Goal: Task Accomplishment & Management: Manage account settings

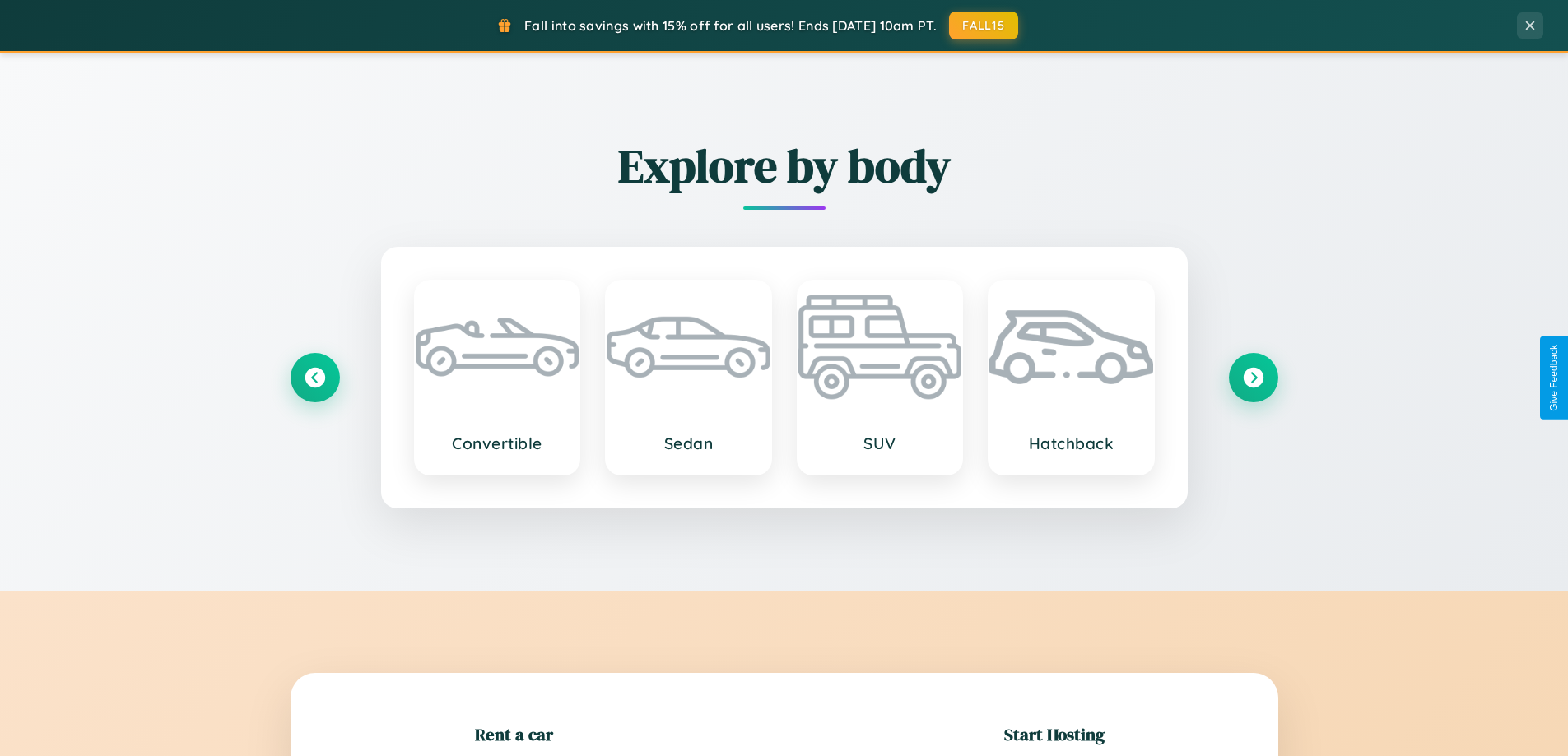
scroll to position [356, 0]
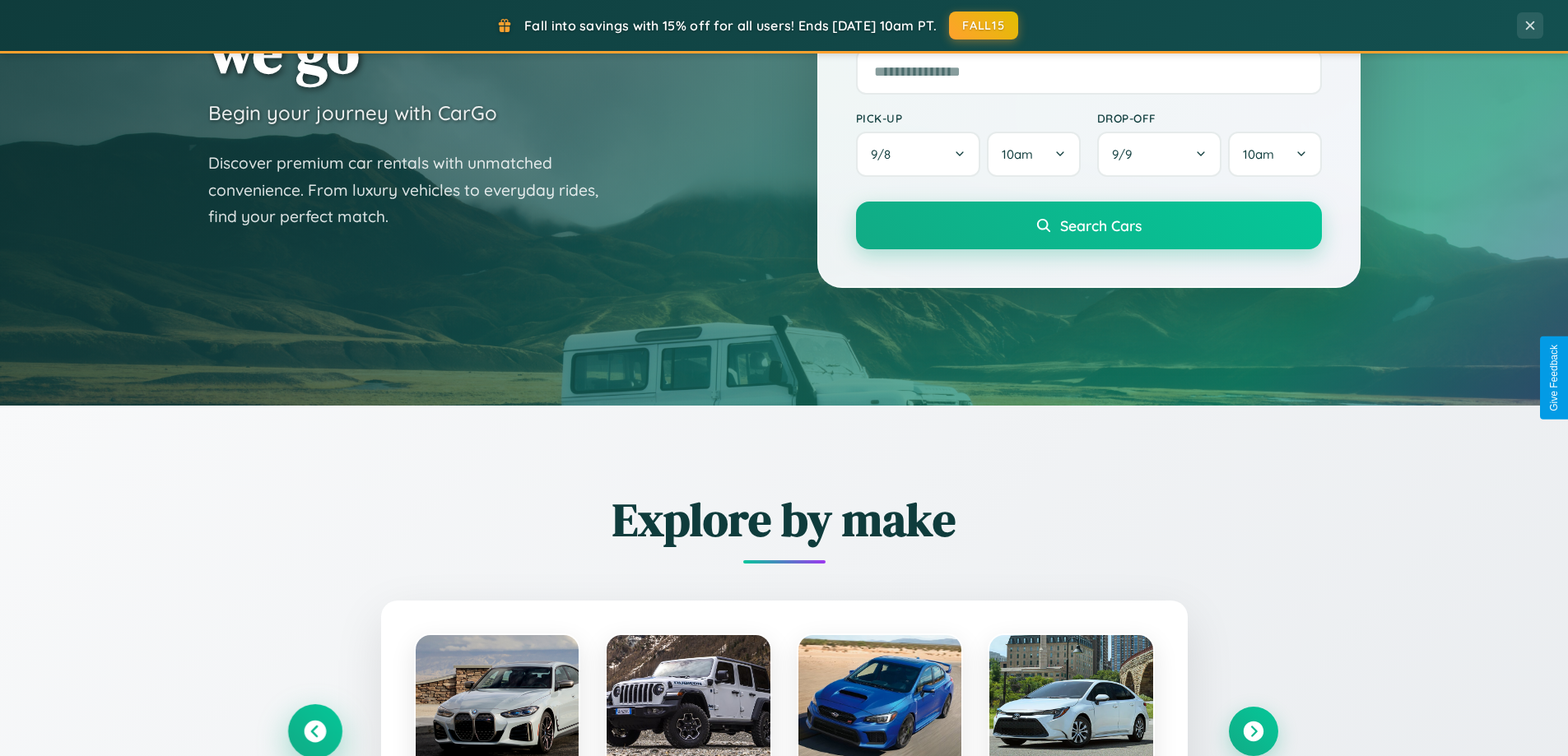
click at [314, 731] on icon at bounding box center [315, 732] width 23 height 23
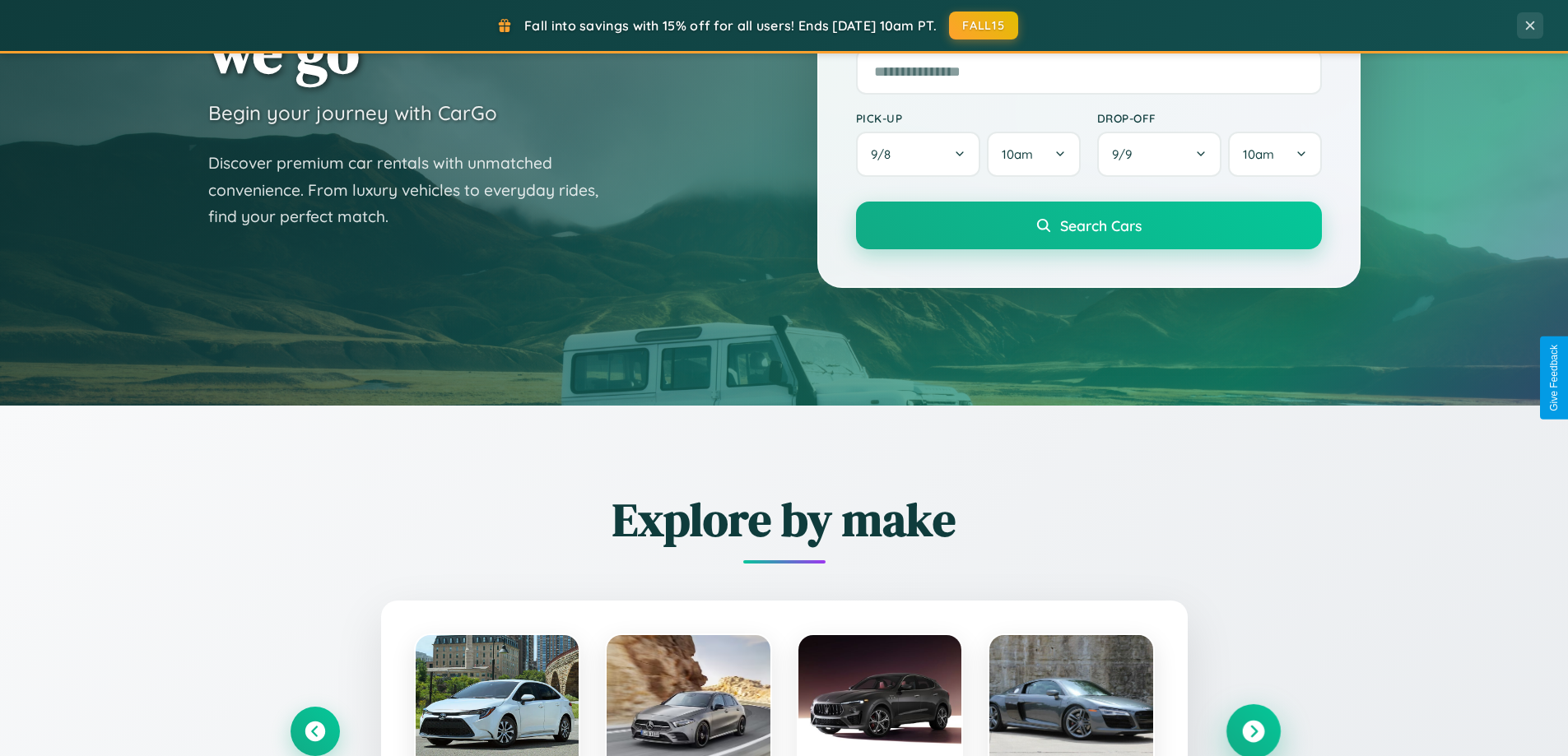
click at [1253, 731] on icon at bounding box center [1254, 732] width 23 height 23
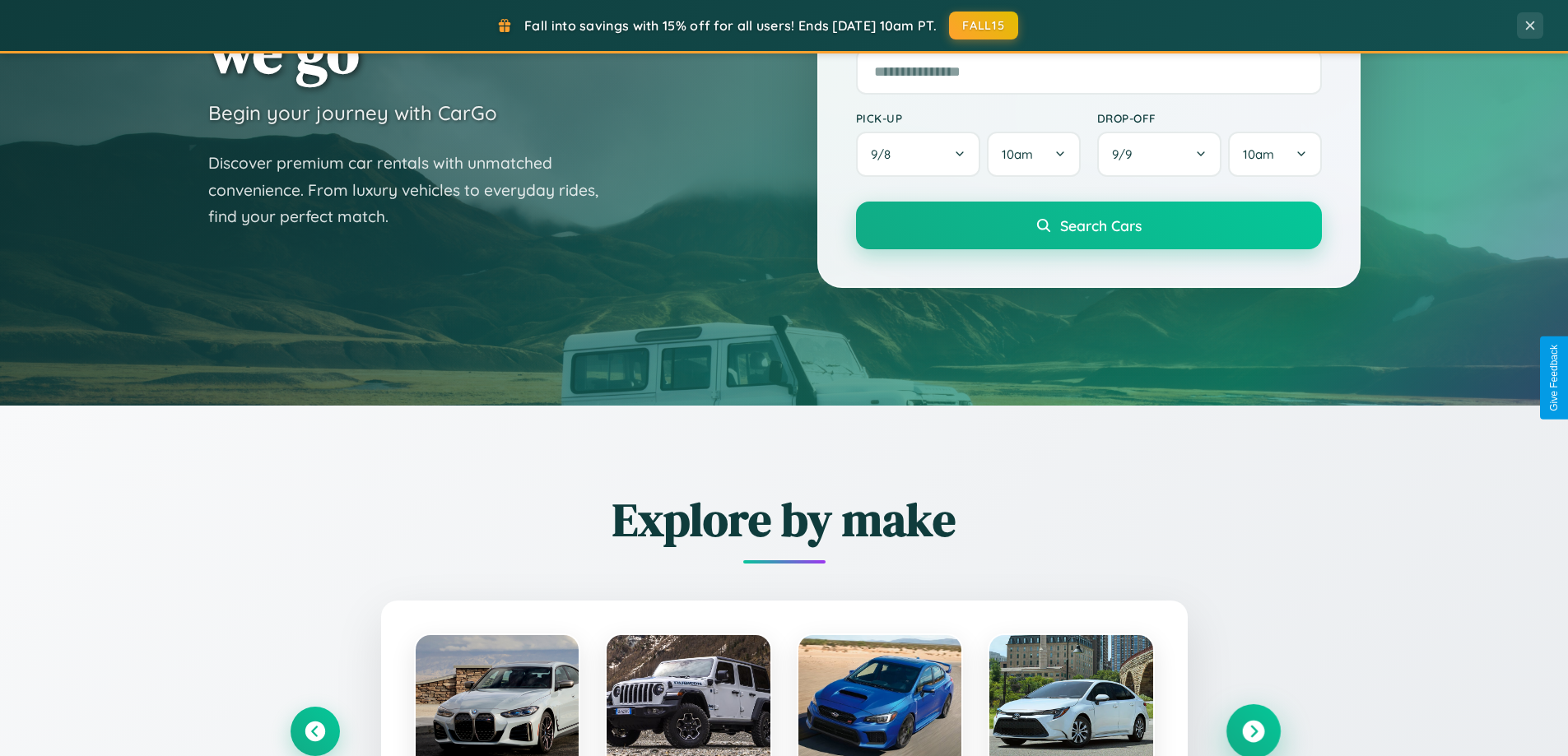
click at [1253, 731] on icon at bounding box center [1254, 732] width 23 height 23
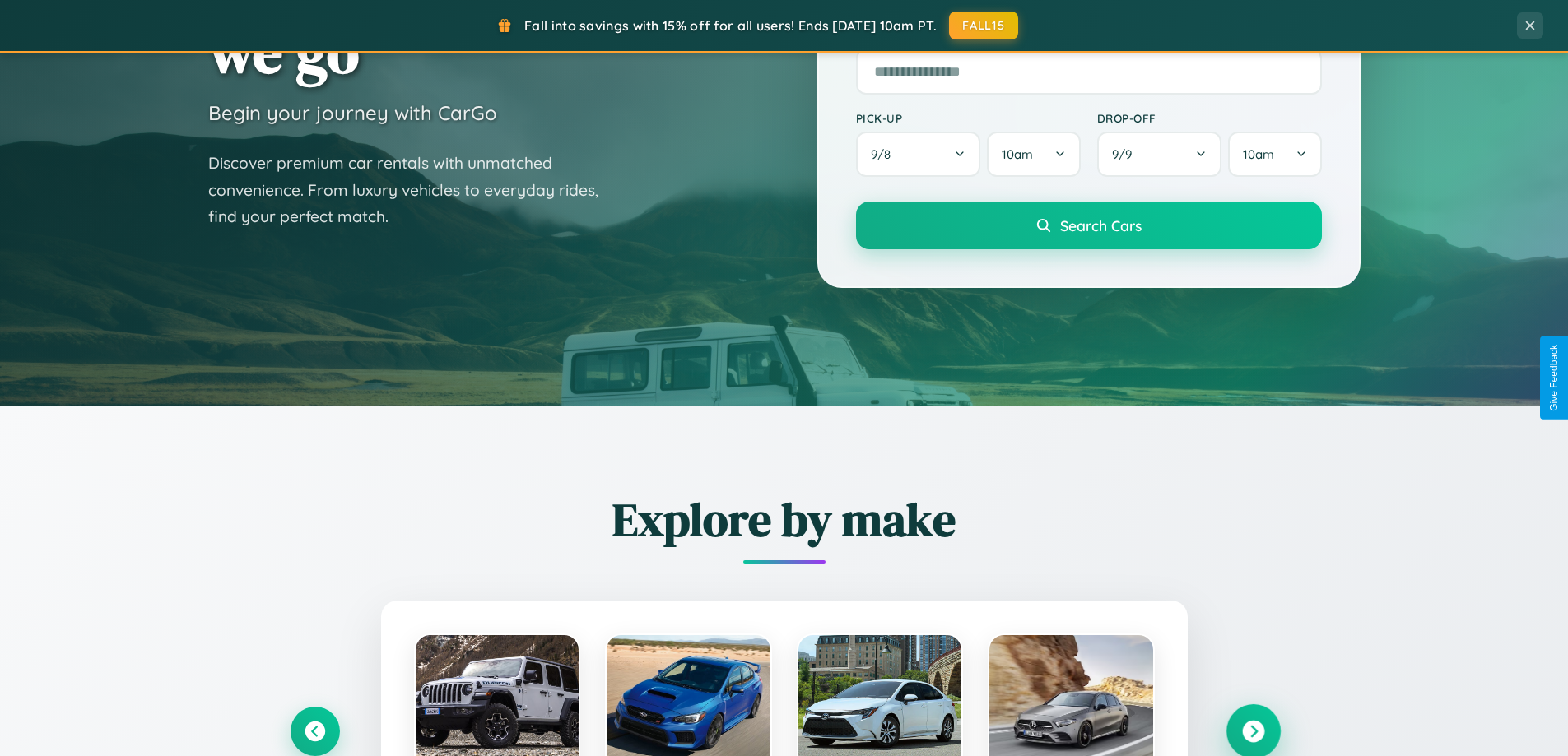
click at [1253, 731] on icon at bounding box center [1254, 732] width 23 height 23
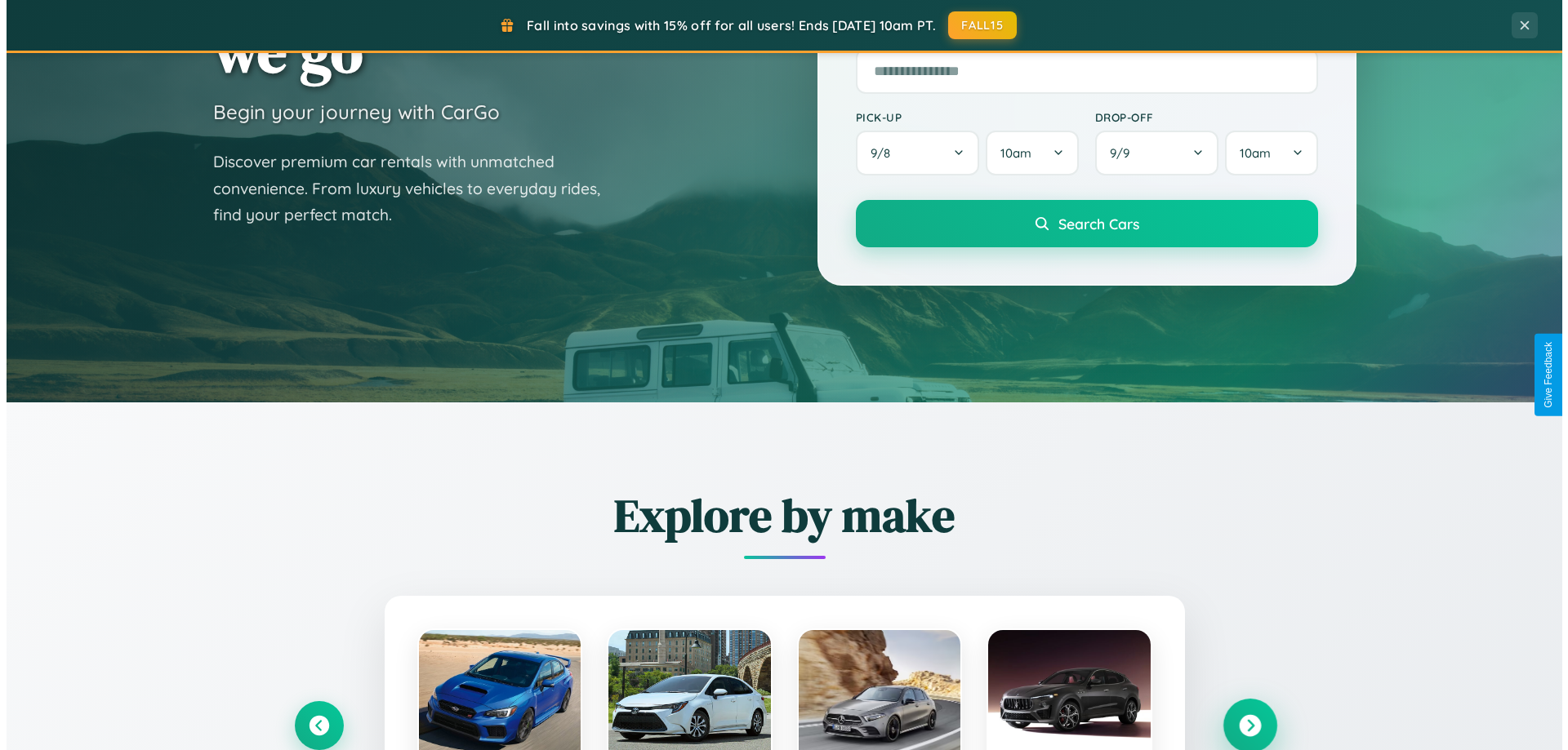
scroll to position [0, 0]
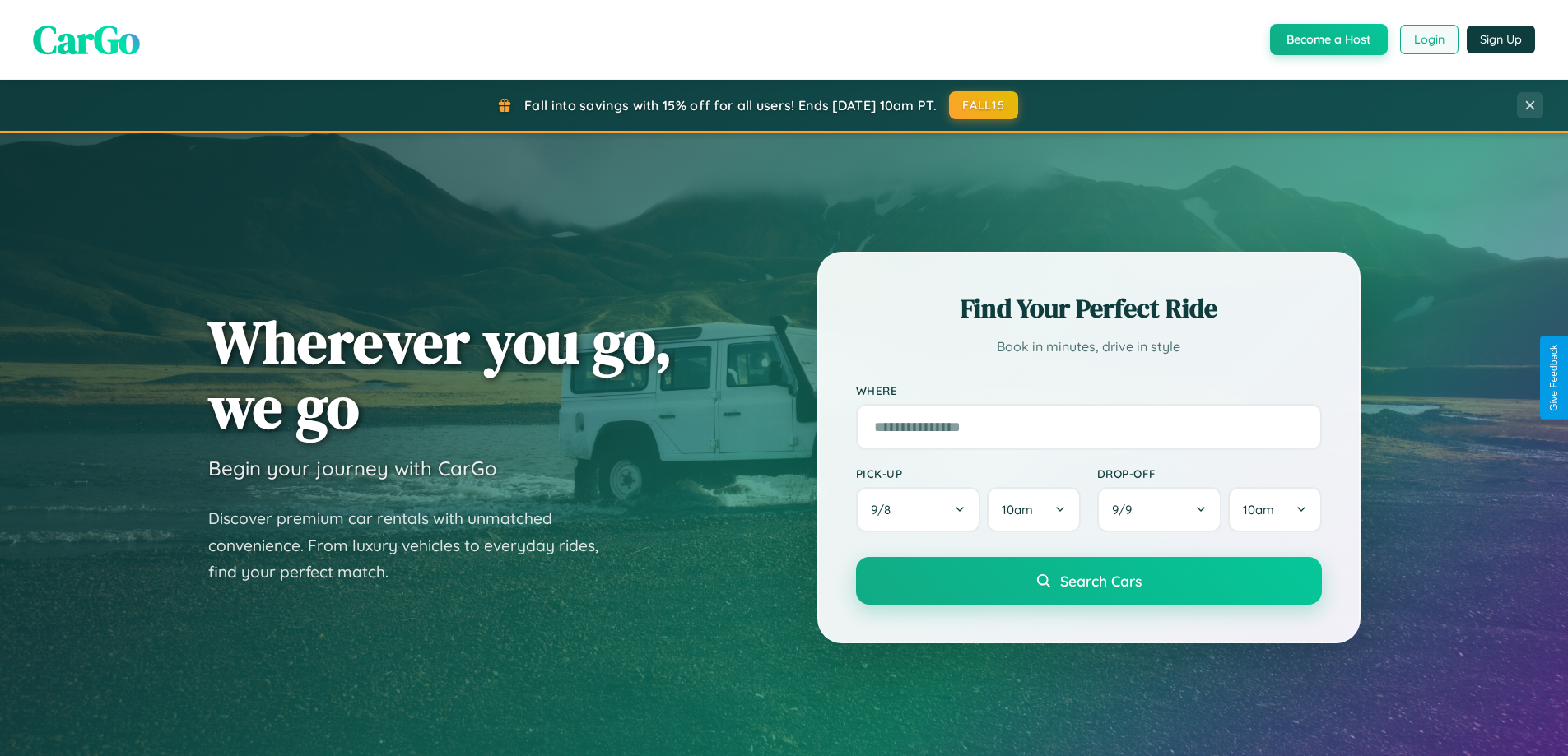
click at [1428, 40] on button "Login" at bounding box center [1429, 39] width 59 height 29
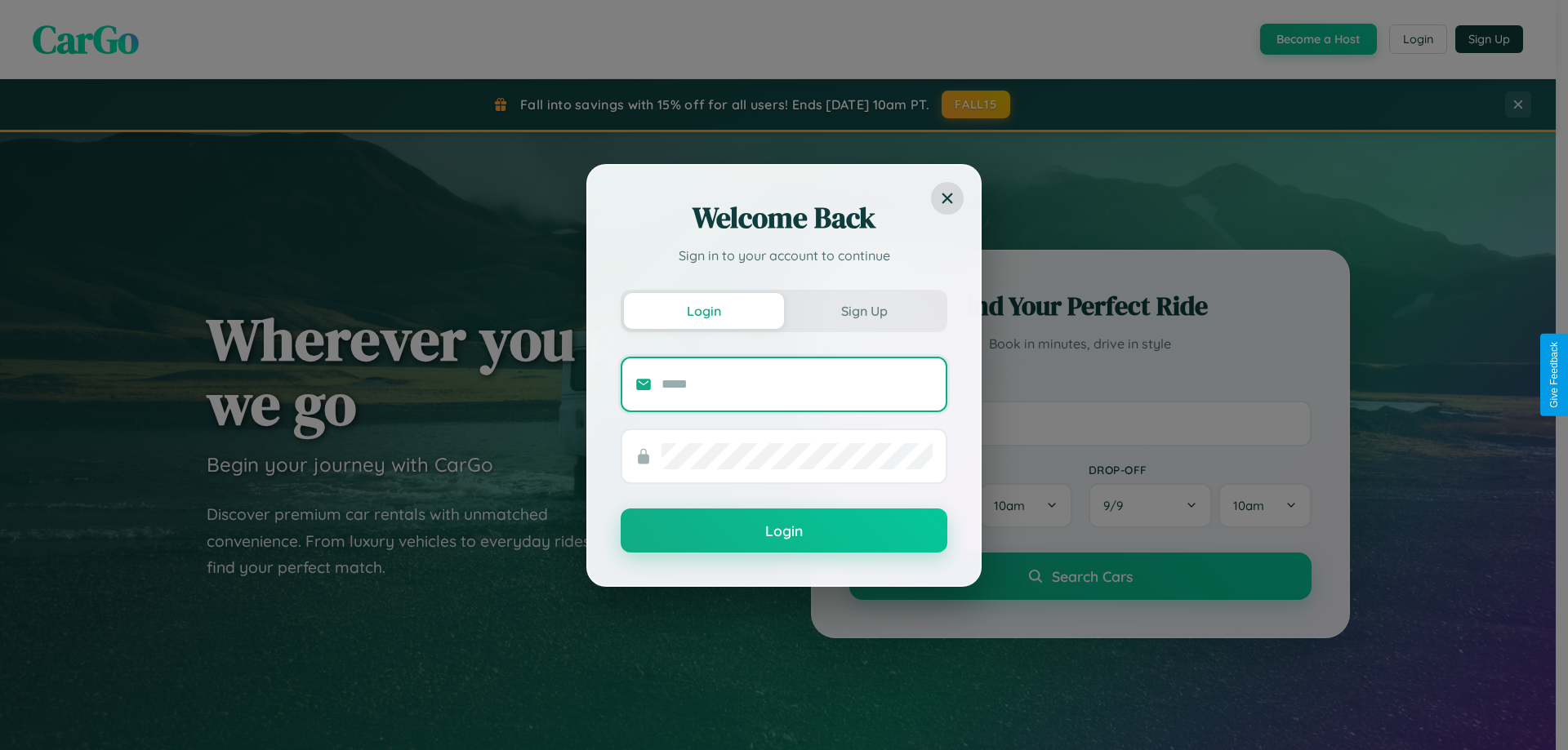
click at [797, 384] on input "text" at bounding box center [797, 385] width 272 height 26
type input "**********"
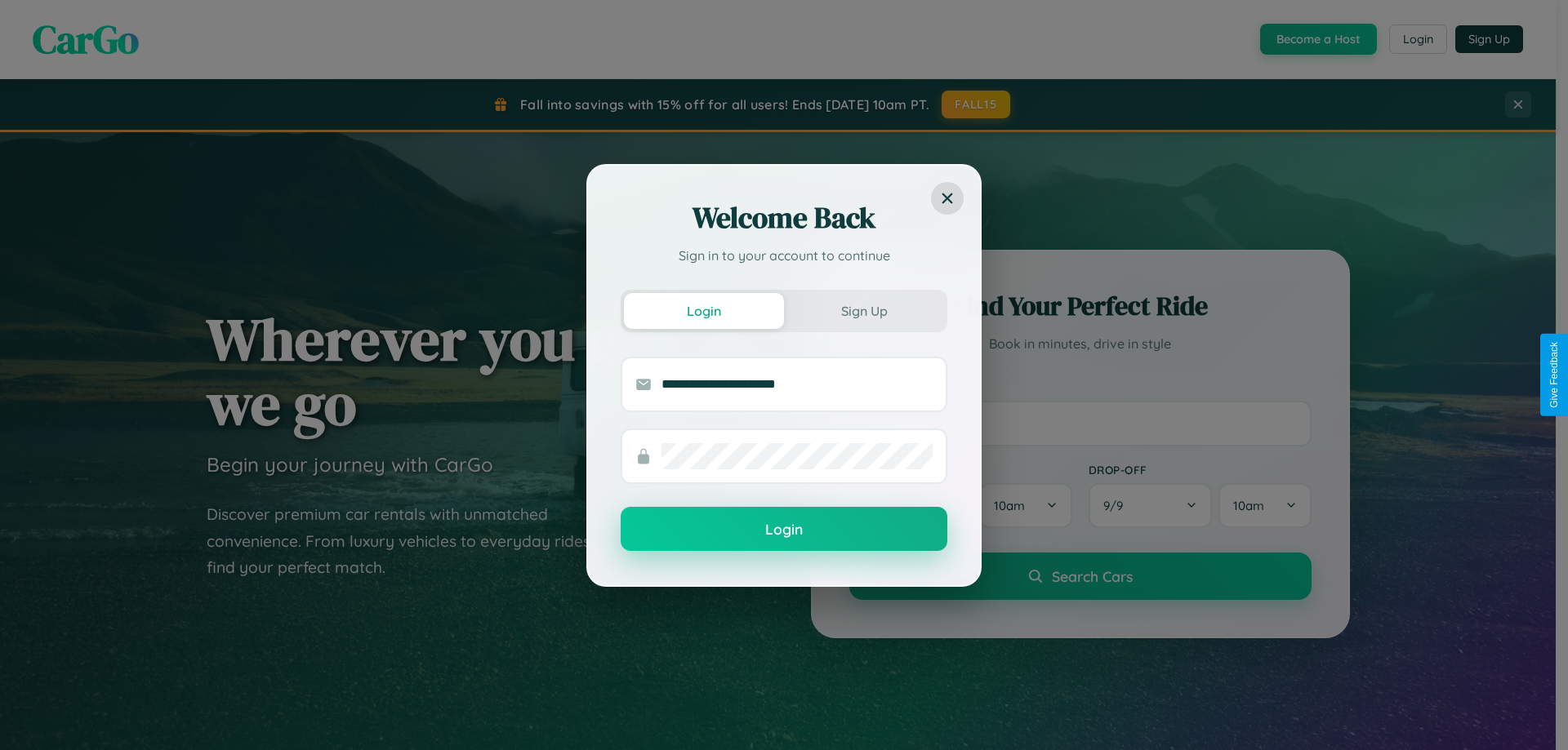
click at [784, 530] on button "Login" at bounding box center [784, 529] width 327 height 44
